Goal: Task Accomplishment & Management: Manage account settings

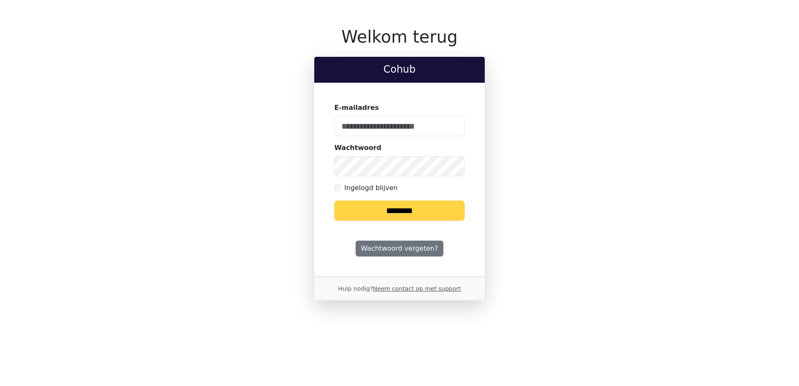
type input "**********"
click at [403, 206] on input "********" at bounding box center [399, 211] width 130 height 20
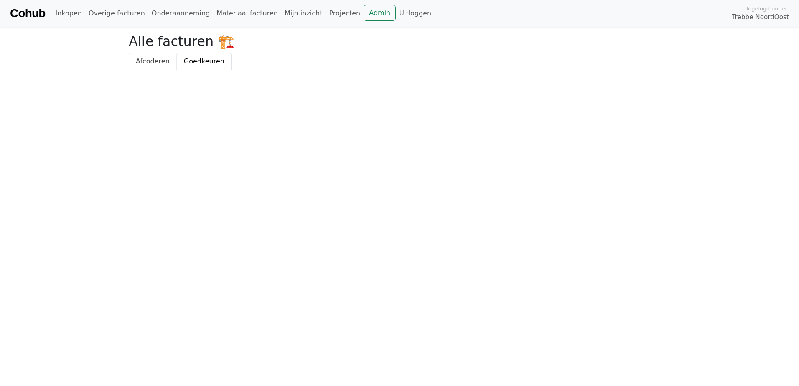
click at [148, 57] on span "Afcoderen" at bounding box center [153, 61] width 34 height 8
click at [197, 61] on span "Goedkeuren" at bounding box center [204, 61] width 41 height 8
